Goal: Task Accomplishment & Management: Use online tool/utility

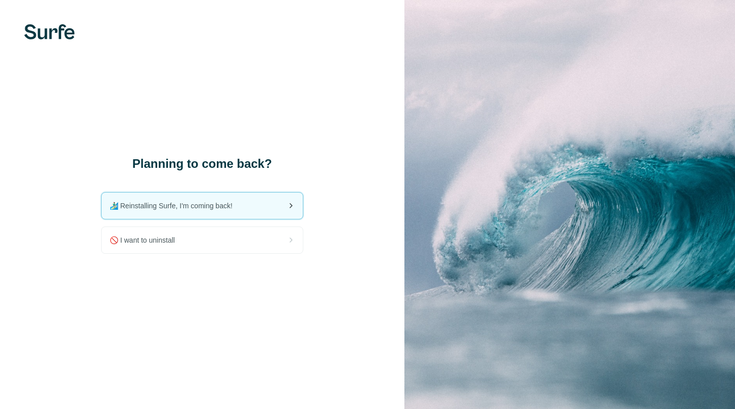
click at [201, 206] on span "🏄🏻‍♂️ Reinstalling Surfe, I'm coming back!" at bounding box center [175, 206] width 131 height 10
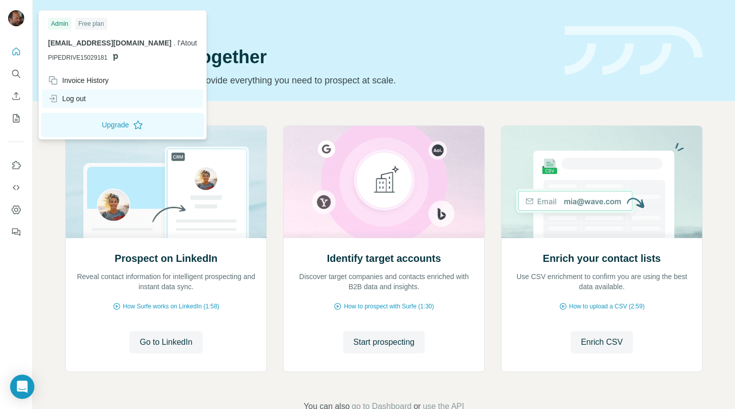
click at [75, 102] on div "Log out" at bounding box center [67, 99] width 38 height 10
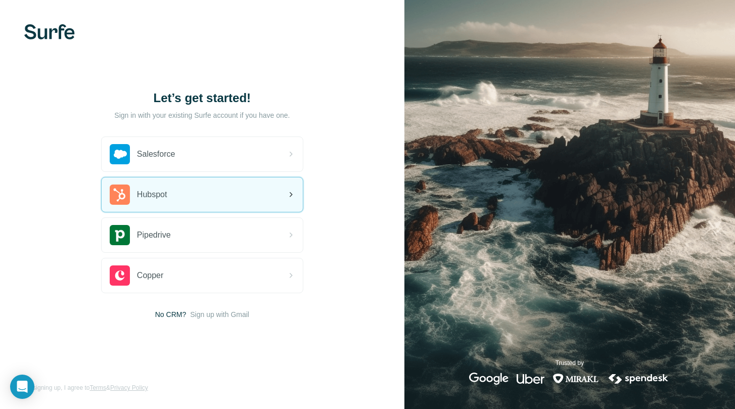
click at [178, 206] on div "Hubspot" at bounding box center [202, 194] width 201 height 34
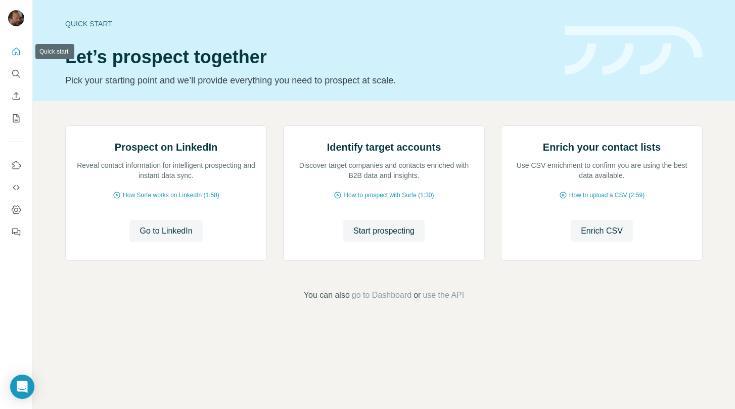
click at [17, 49] on icon "Quick start" at bounding box center [17, 52] width 8 height 8
